Goal: Find specific page/section: Find specific page/section

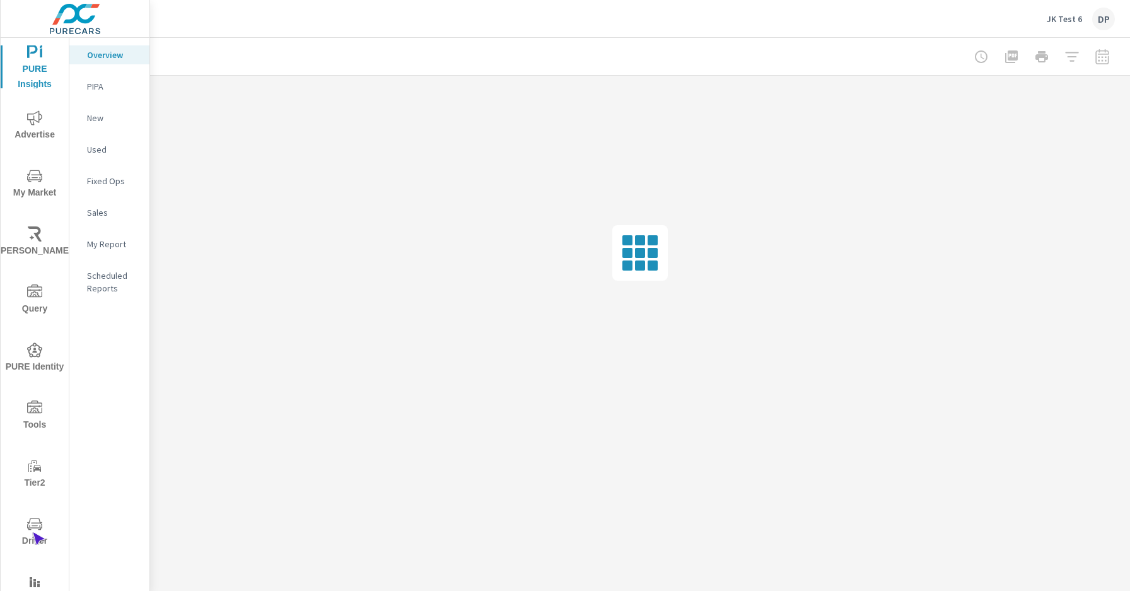
click at [32, 532] on span "Driver" at bounding box center [34, 532] width 61 height 32
